Goal: Check status: Check status

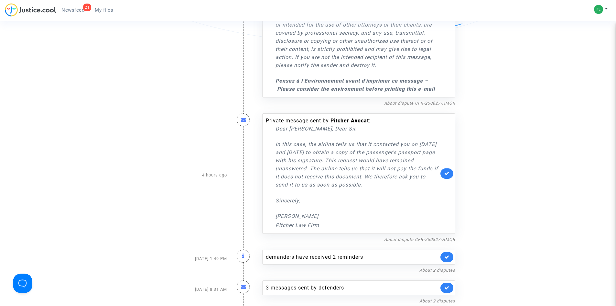
click at [64, 10] on span "Newsfeed" at bounding box center [72, 10] width 23 height 6
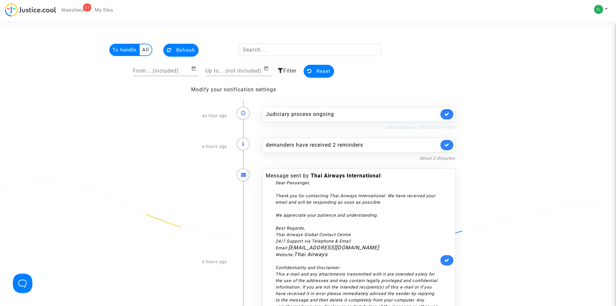
click at [450, 127] on link "About dispute CFR-250827-PEAP" at bounding box center [420, 127] width 69 height 5
click at [324, 71] on span "Reset" at bounding box center [324, 71] width 14 height 6
click at [176, 48] on span "Refresh" at bounding box center [185, 50] width 19 height 6
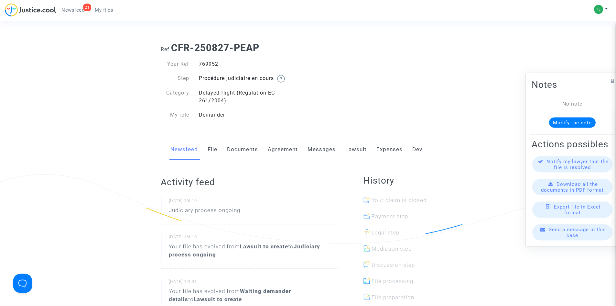
click at [212, 152] on link "File" at bounding box center [213, 149] width 10 height 21
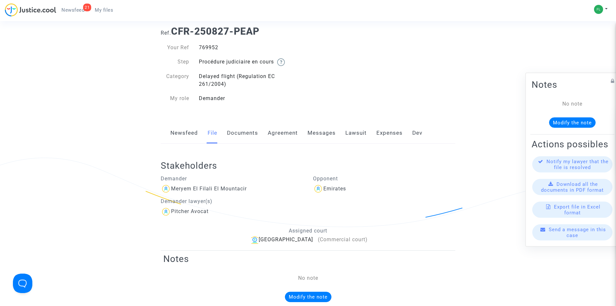
scroll to position [32, 0]
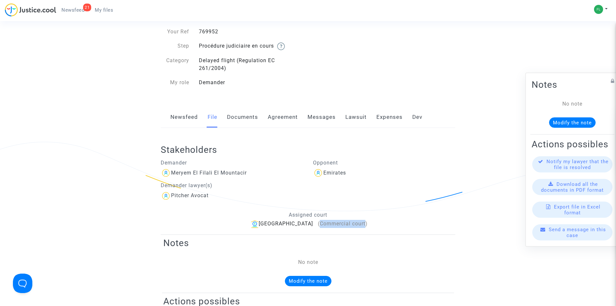
drag, startPoint x: 351, startPoint y: 223, endPoint x: 306, endPoint y: 224, distance: 45.0
click at [318, 224] on span "(Commercial court)" at bounding box center [343, 223] width 50 height 6
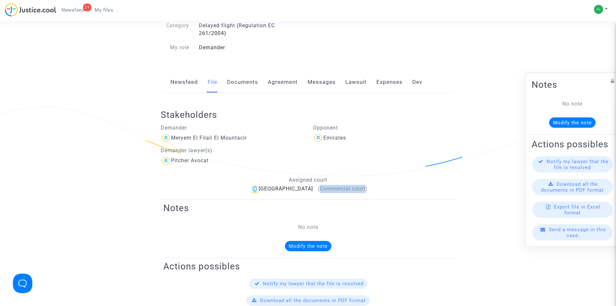
scroll to position [65, 0]
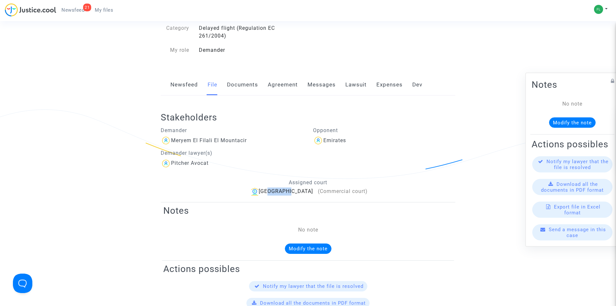
drag, startPoint x: 293, startPoint y: 191, endPoint x: 298, endPoint y: 191, distance: 5.2
click at [298, 191] on div "Bobigny (Commercial court)" at bounding box center [308, 191] width 295 height 8
copy div "[GEOGRAPHIC_DATA]"
click at [282, 155] on p "Demander lawyer(s)" at bounding box center [232, 153] width 143 height 8
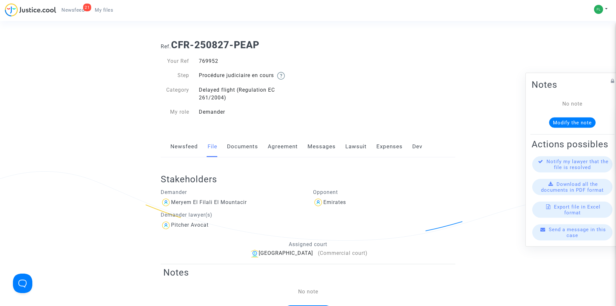
scroll to position [0, 0]
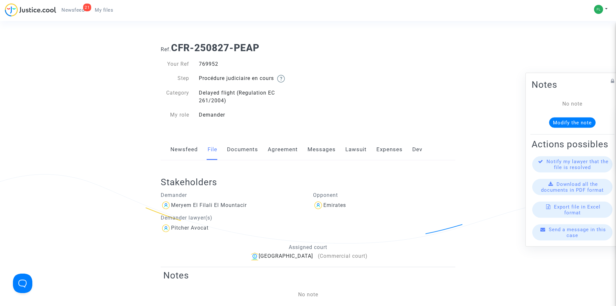
click at [67, 7] on link "21 Newsfeed" at bounding box center [72, 10] width 33 height 10
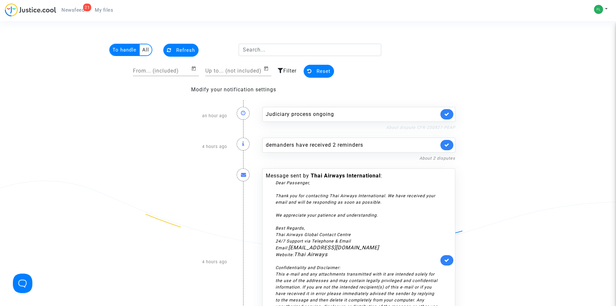
click at [436, 126] on link "About dispute CFR-250827-PEAP" at bounding box center [420, 127] width 69 height 5
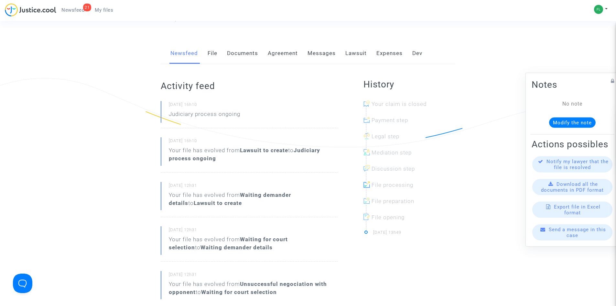
scroll to position [65, 0]
